Goal: Find specific page/section

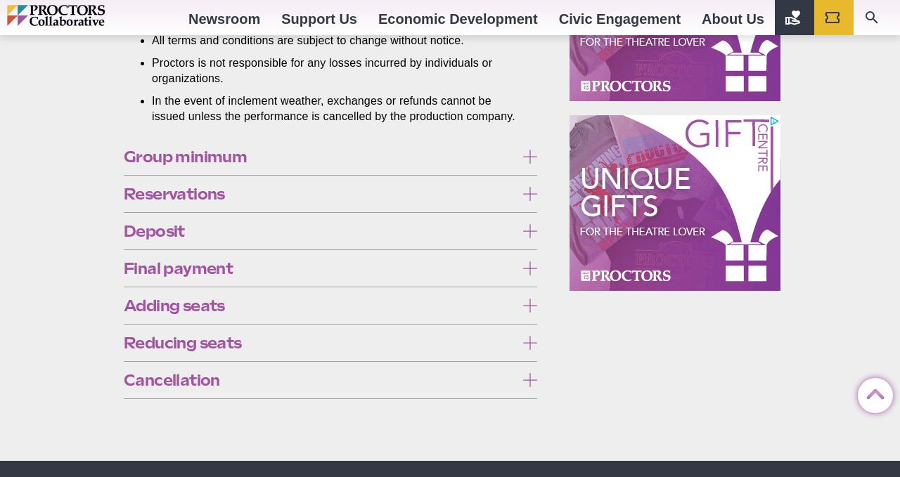
scroll to position [1077, 0]
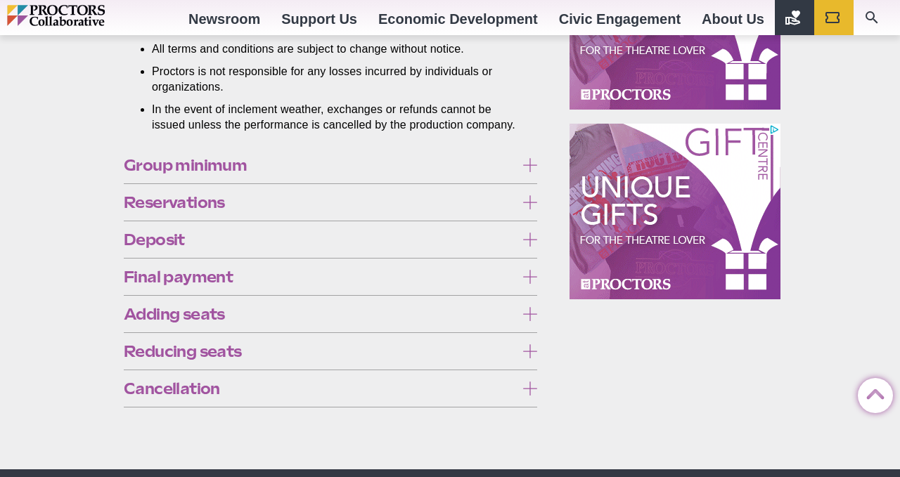
click at [536, 172] on icon at bounding box center [530, 165] width 14 height 14
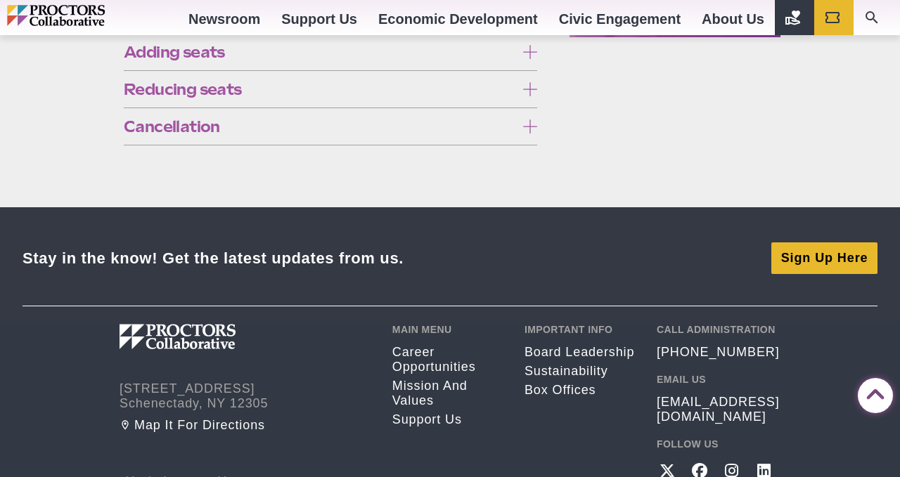
scroll to position [1332, 0]
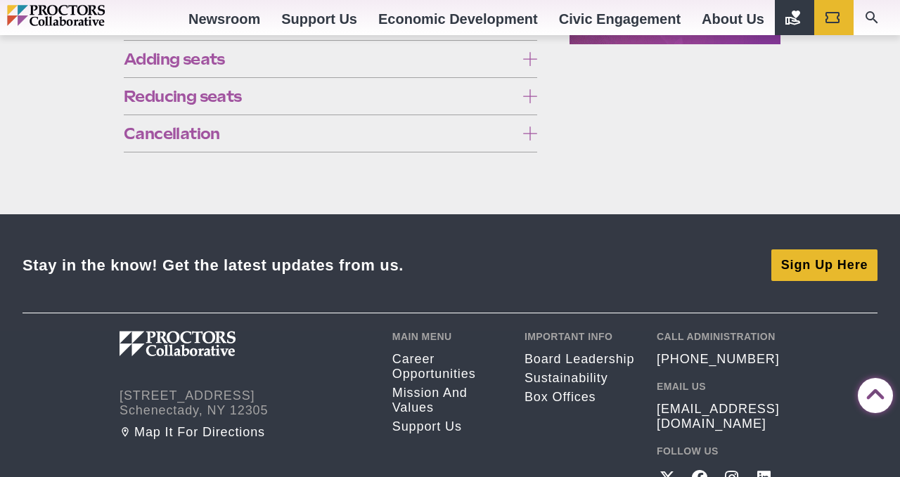
click at [524, 103] on icon at bounding box center [530, 96] width 14 height 14
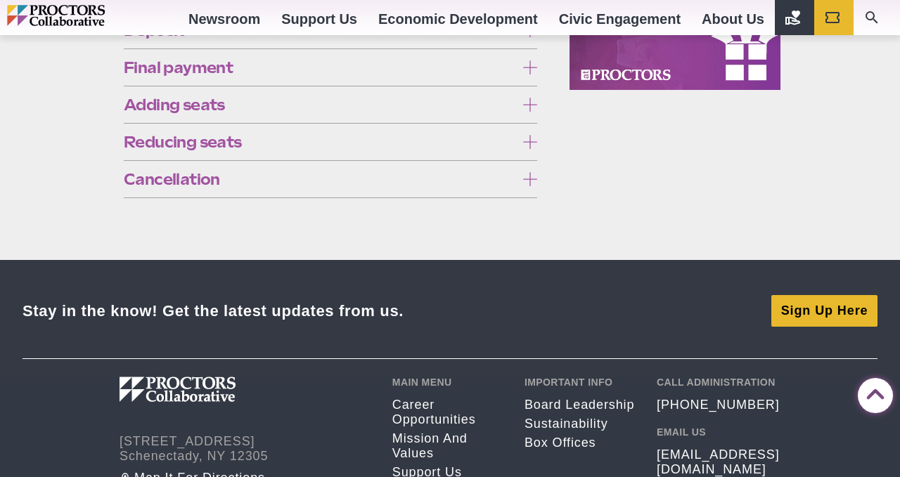
scroll to position [1278, 0]
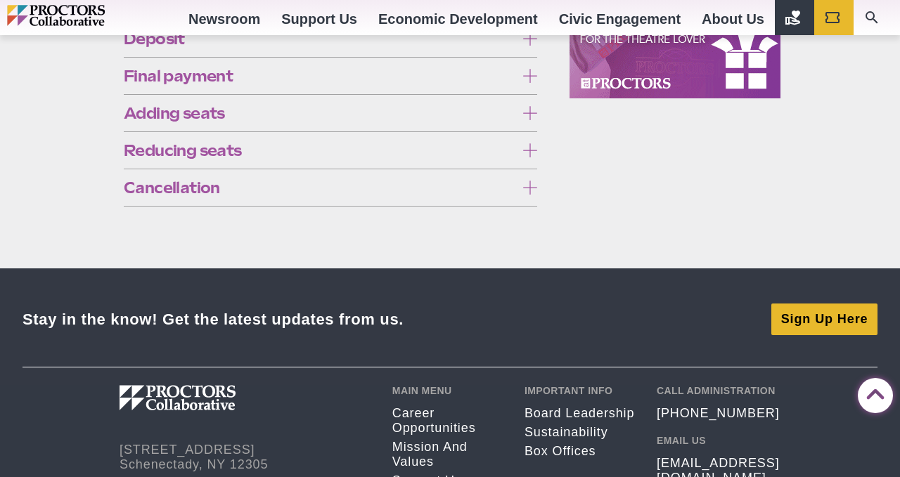
click at [525, 8] on icon at bounding box center [530, 1] width 14 height 14
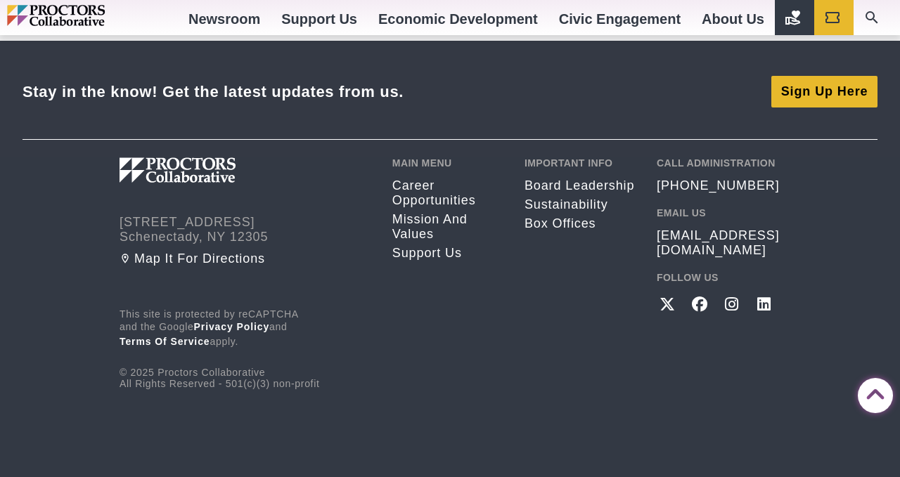
scroll to position [1534, 0]
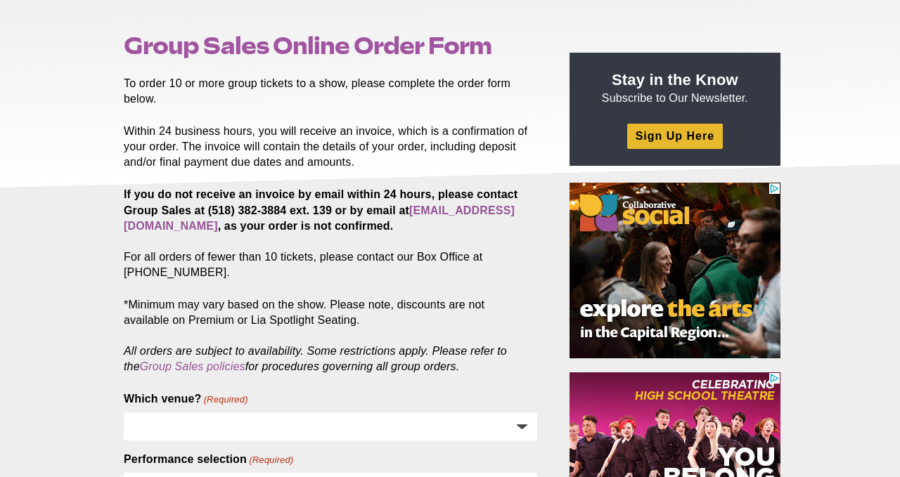
scroll to position [141, 0]
